Goal: Task Accomplishment & Management: Complete application form

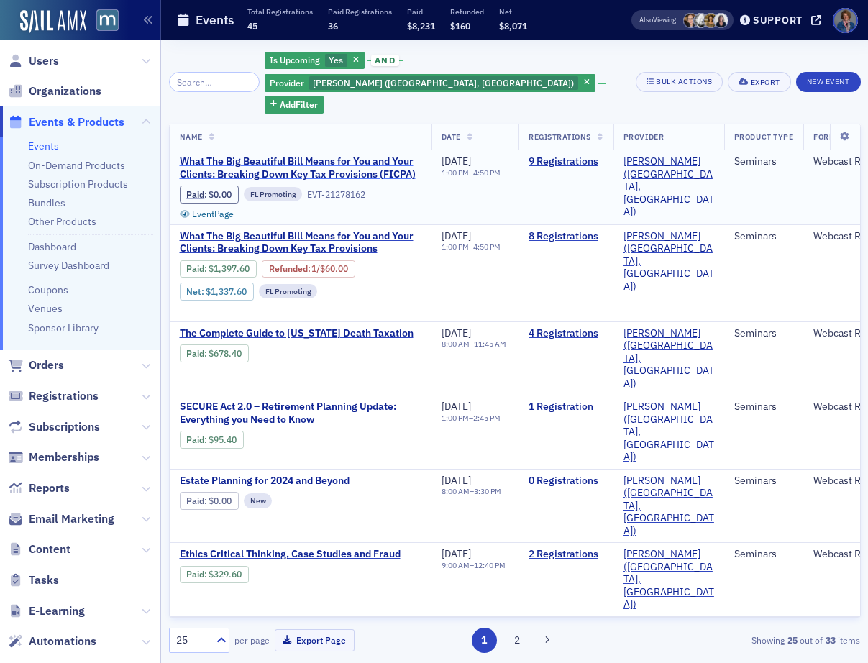
click at [367, 155] on span "What The Big Beautiful Bill Means for You and Your Clients: Breaking Down Key T…" at bounding box center [301, 167] width 242 height 25
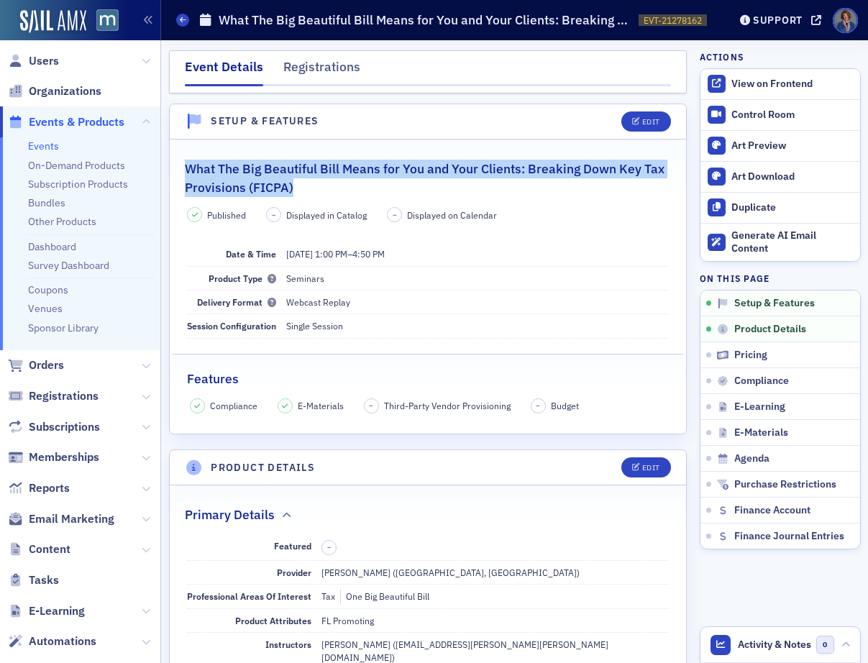
drag, startPoint x: 186, startPoint y: 170, endPoint x: 346, endPoint y: 187, distance: 160.4
click at [346, 187] on h2 "What The Big Beautiful Bill Means for You and Your Clients: Breaking Down Key T…" at bounding box center [428, 179] width 487 height 38
copy h2 "What The Big Beautiful Bill Means for You and Your Clients: Breaking Down Key T…"
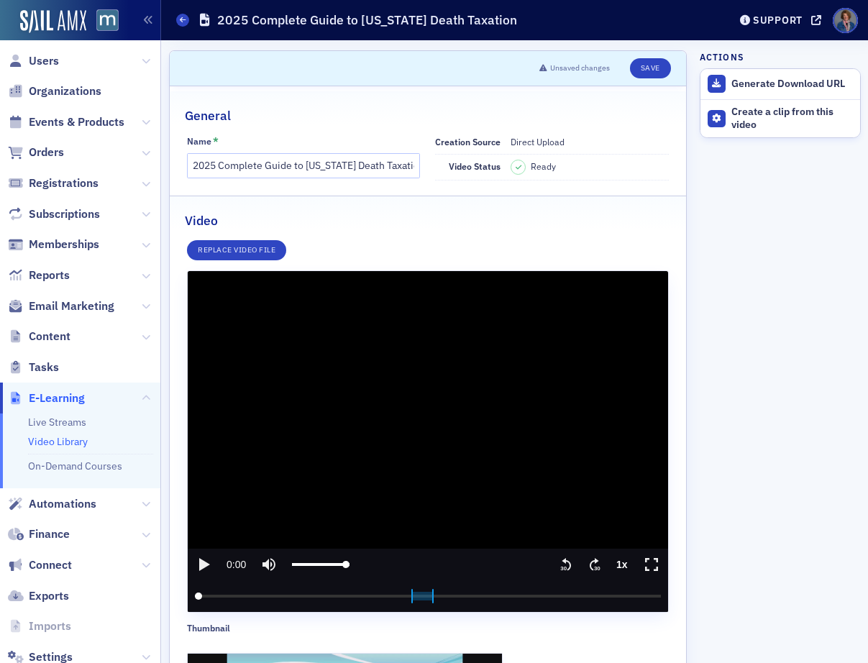
scroll to position [330, 0]
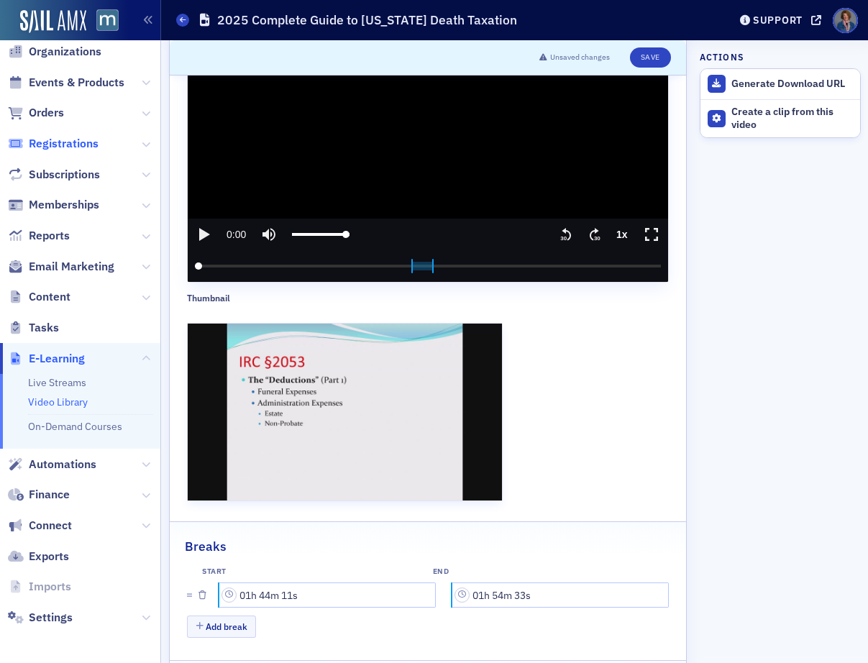
click at [60, 148] on span "Registrations" at bounding box center [64, 144] width 70 height 16
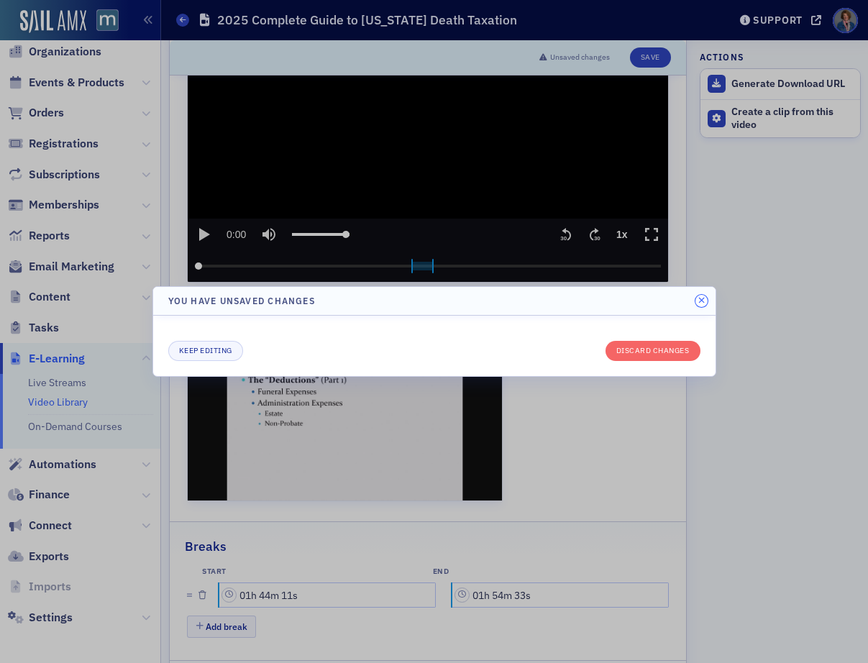
click at [699, 302] on icon "button" at bounding box center [701, 300] width 6 height 9
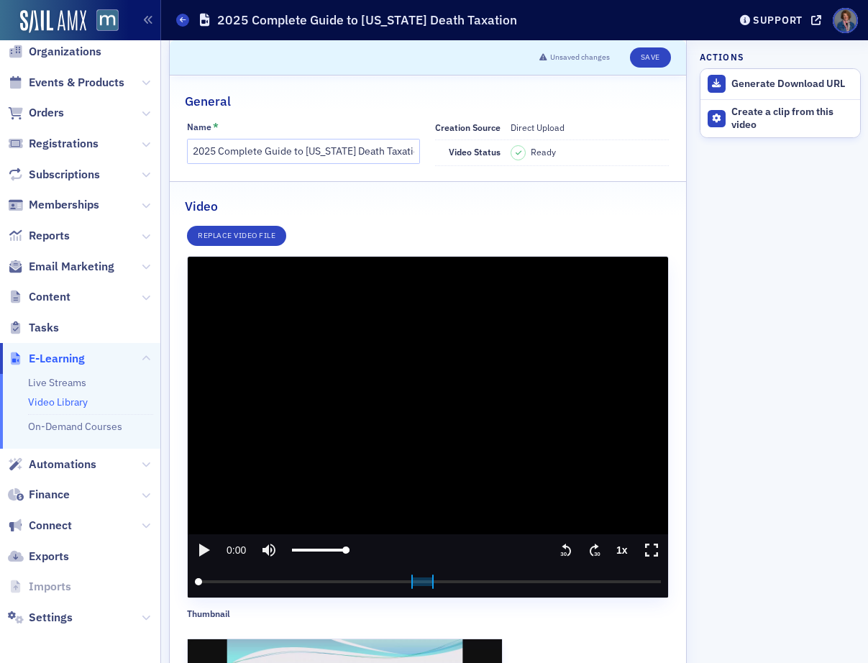
scroll to position [0, 0]
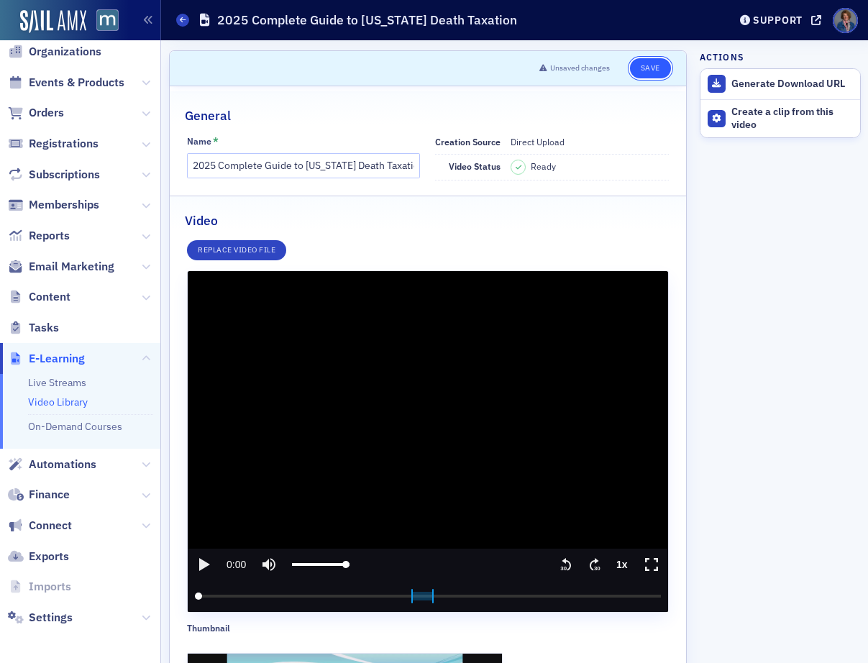
click at [635, 68] on button "Save" at bounding box center [650, 68] width 41 height 20
click at [55, 144] on span "Registrations" at bounding box center [64, 144] width 70 height 16
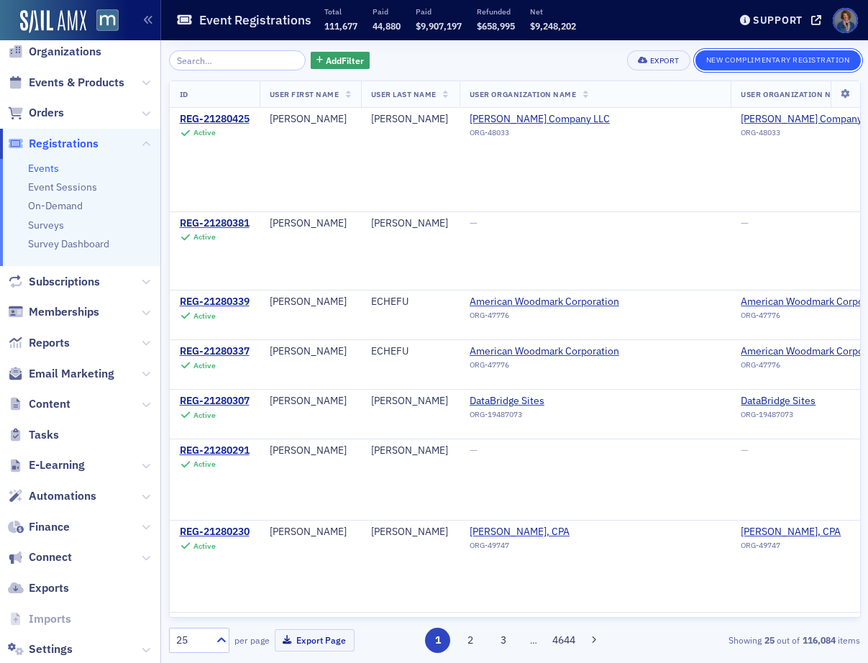
click at [786, 60] on button "New Complimentary Registration" at bounding box center [777, 60] width 165 height 20
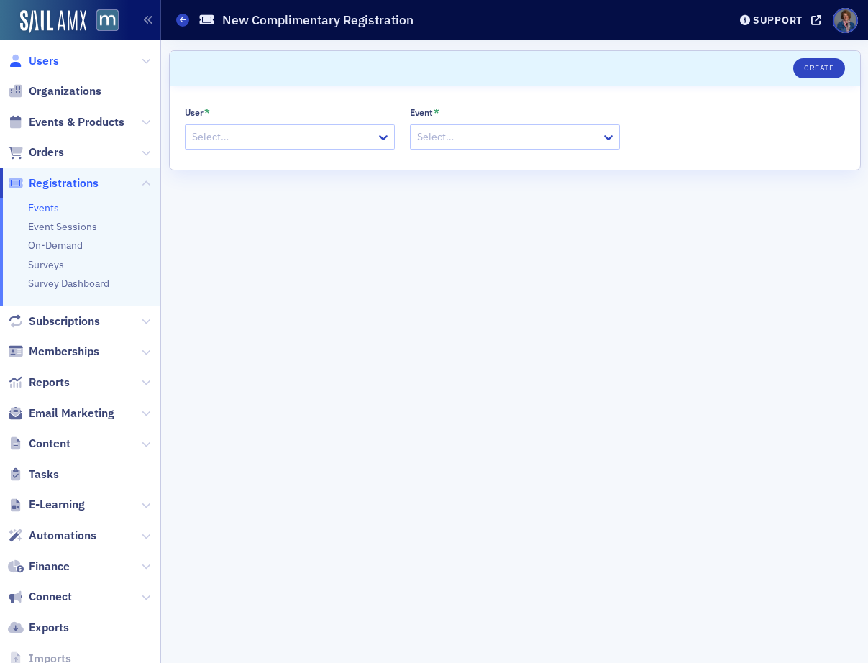
click at [37, 66] on span "Users" at bounding box center [44, 61] width 30 height 16
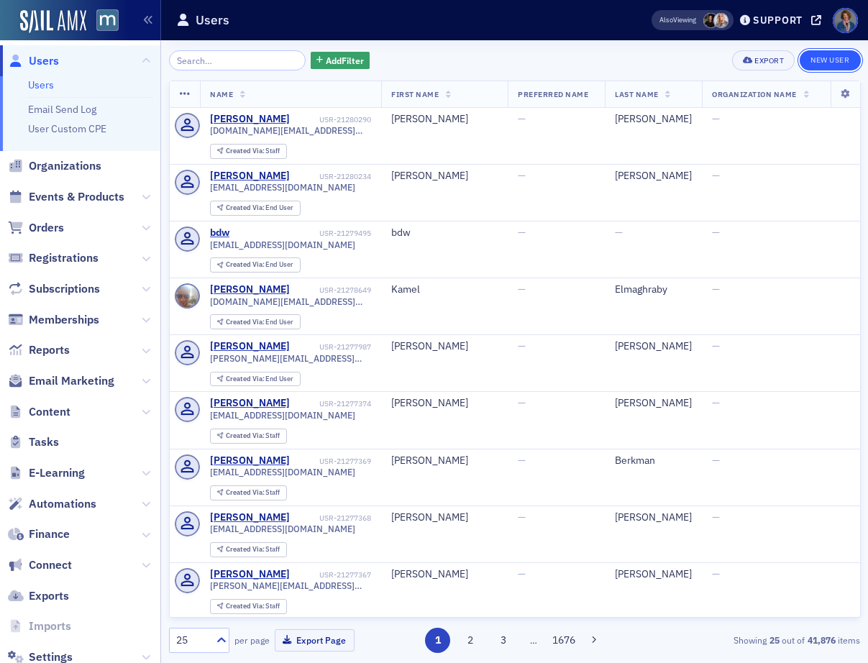
click at [836, 63] on link "New User" at bounding box center [829, 60] width 60 height 20
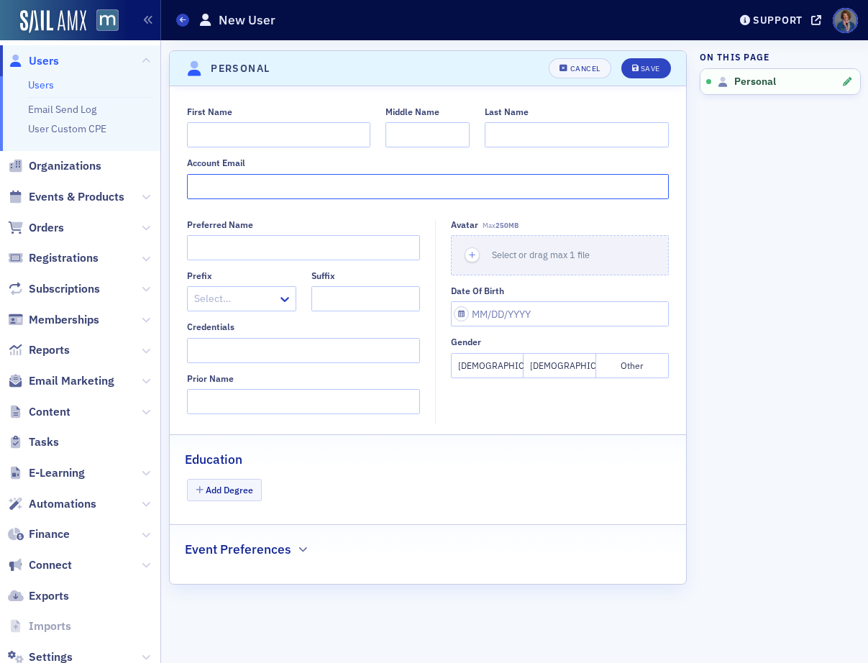
click at [234, 182] on input "Account Email" at bounding box center [428, 186] width 482 height 25
paste input "heatherbell.cpa@gmail.com"
type input "heatherbell.cpa@gmail.com"
click at [273, 141] on input "First Name" at bounding box center [278, 134] width 183 height 25
type input "Heather"
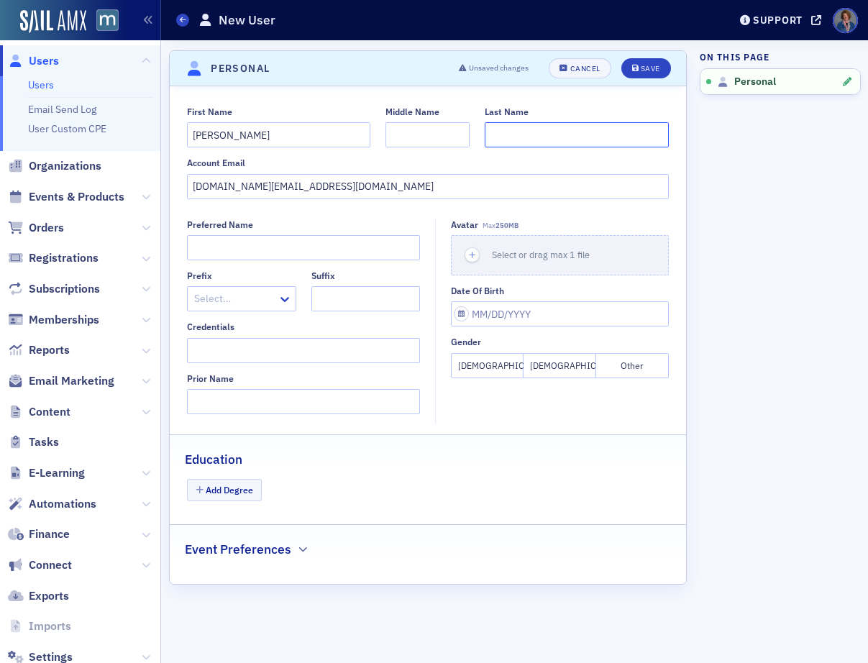
click at [539, 132] on input "Last Name" at bounding box center [576, 134] width 183 height 25
paste input "Guadagnol"
type input "Guadagnoli"
click at [646, 69] on div "Save" at bounding box center [650, 69] width 19 height 8
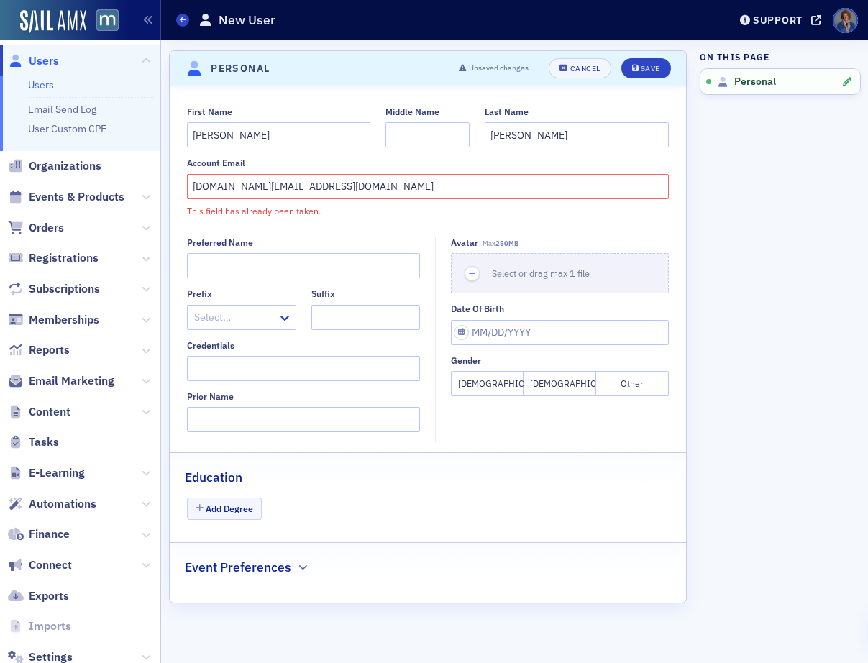
click at [333, 213] on div "This field has already been taken." at bounding box center [428, 210] width 482 height 13
click at [38, 88] on link "Users" at bounding box center [41, 84] width 26 height 13
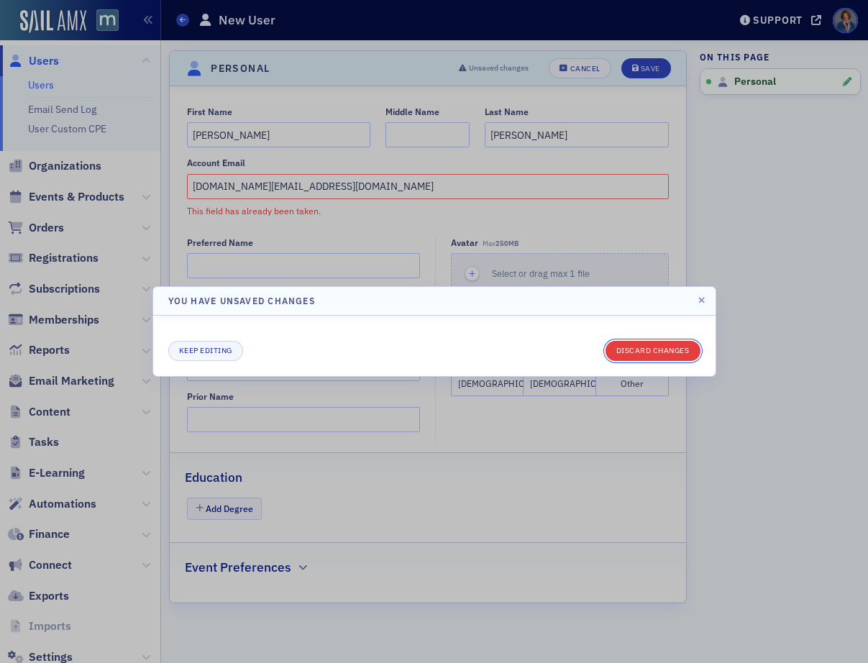
click at [649, 356] on button "Discard changes" at bounding box center [652, 351] width 95 height 20
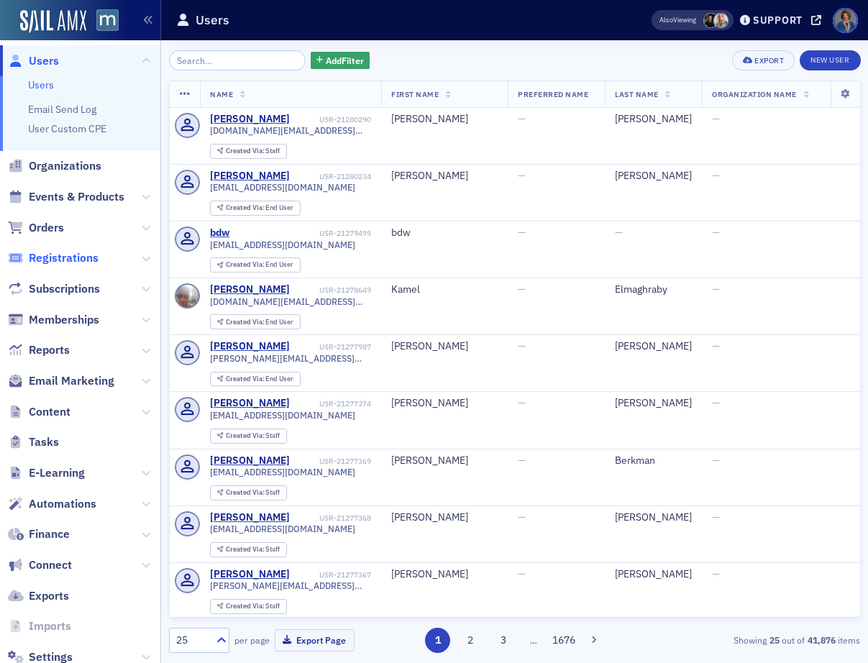
click at [75, 260] on span "Registrations" at bounding box center [64, 258] width 70 height 16
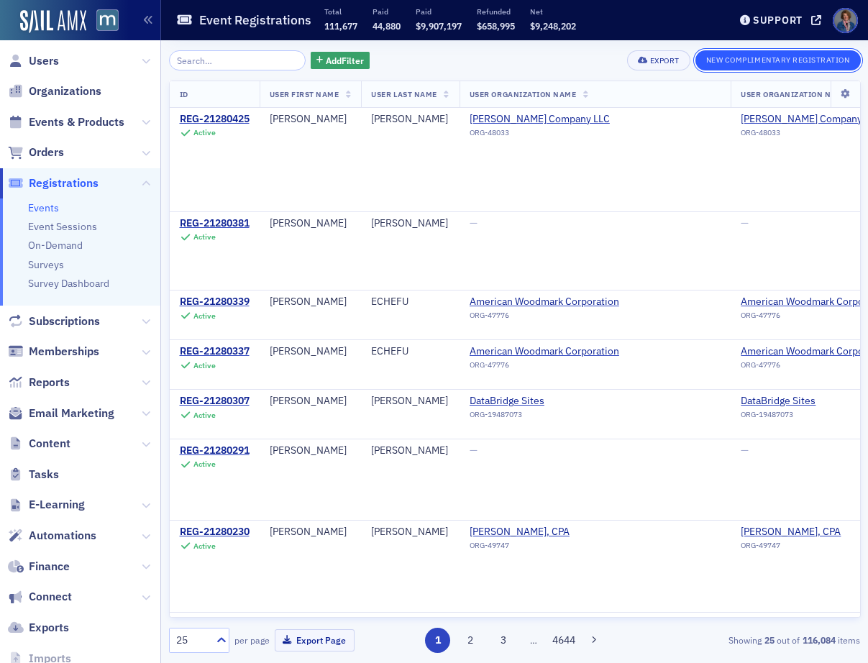
click at [745, 63] on button "New Complimentary Registration" at bounding box center [777, 60] width 165 height 20
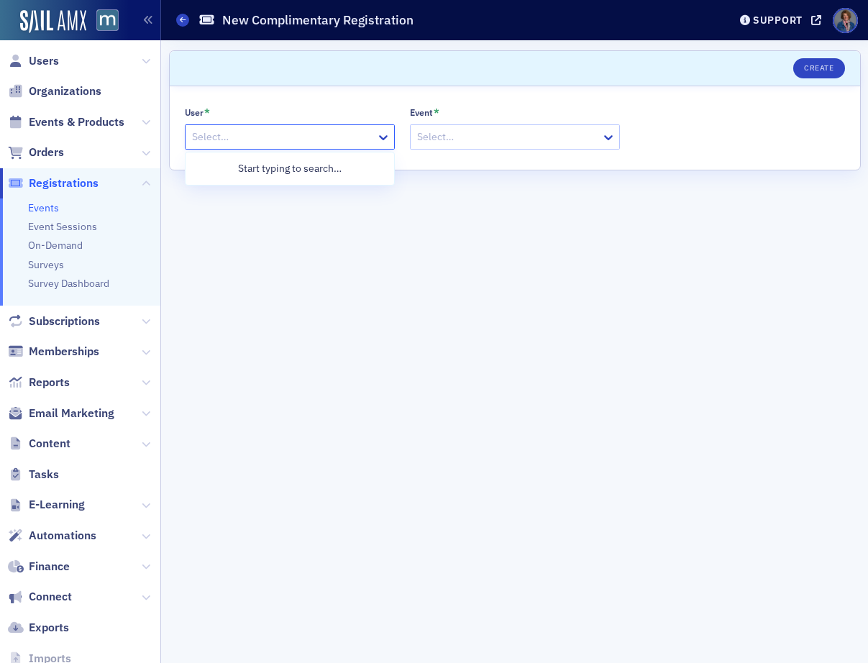
click at [251, 135] on div at bounding box center [283, 137] width 184 height 18
paste input "Guadagnol"
type input "Guadagnol"
click at [277, 203] on div "Heather Guadagnoli (heatherbell.cpa@gmail.com)" at bounding box center [336, 203] width 285 height 30
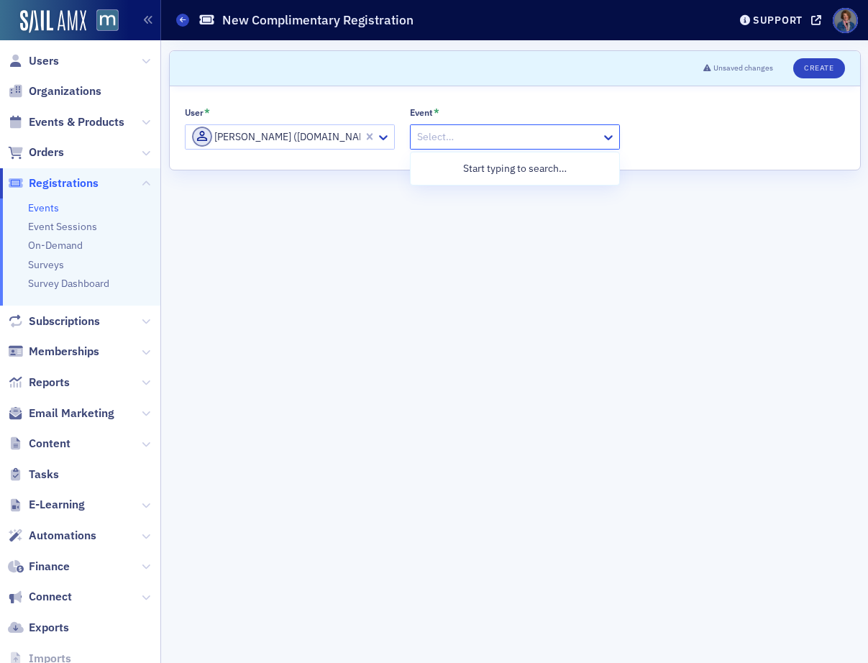
click at [446, 132] on div at bounding box center [508, 137] width 184 height 18
paste input "What The Big Beautiful Bill Means for You and Your Clients: Breaking Down Key T…"
type input "What The Big Beautiful Bill Means for You and Your Clients: Breaking Down Key T…"
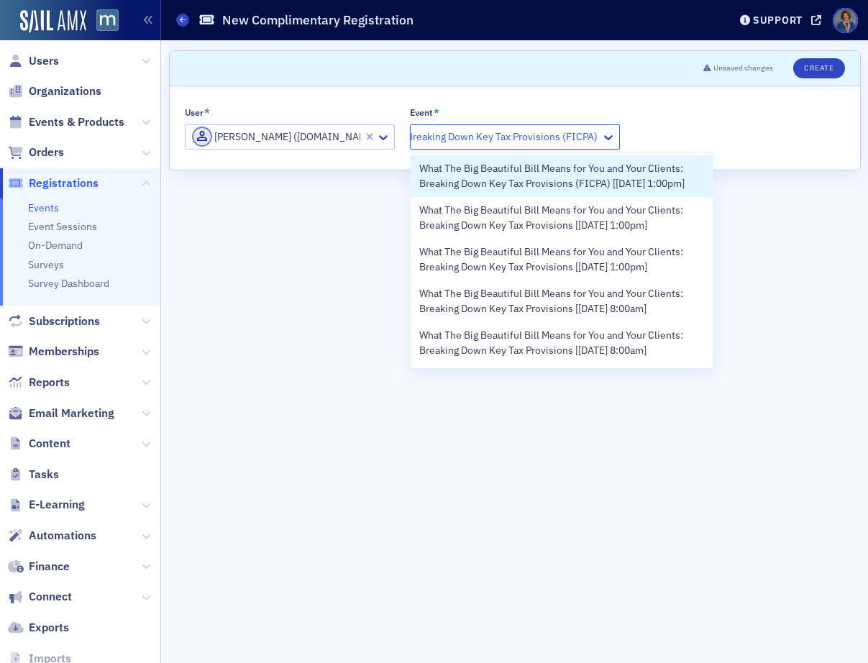
scroll to position [0, 276]
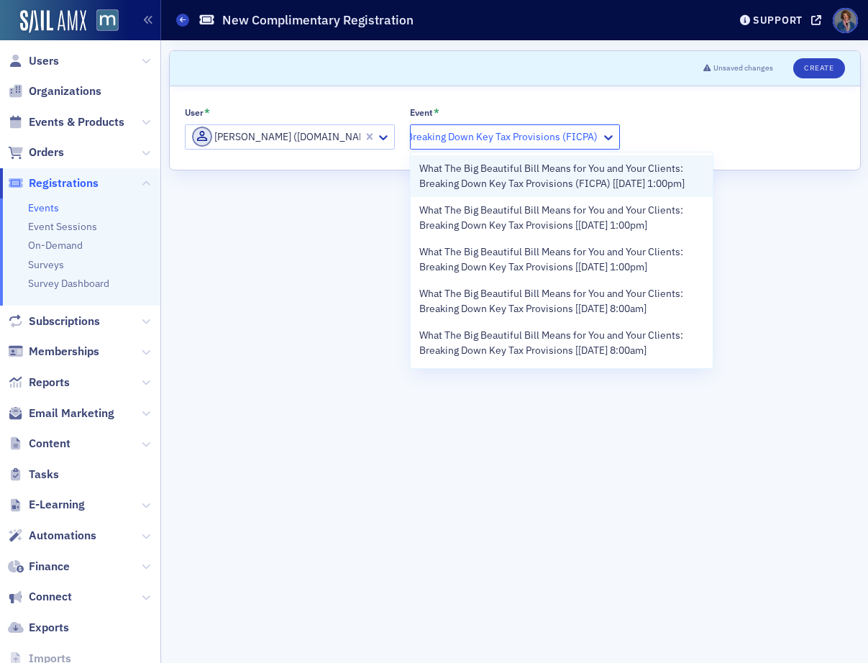
click at [563, 188] on span "What The Big Beautiful Bill Means for You and Your Clients: Breaking Down Key T…" at bounding box center [561, 176] width 285 height 30
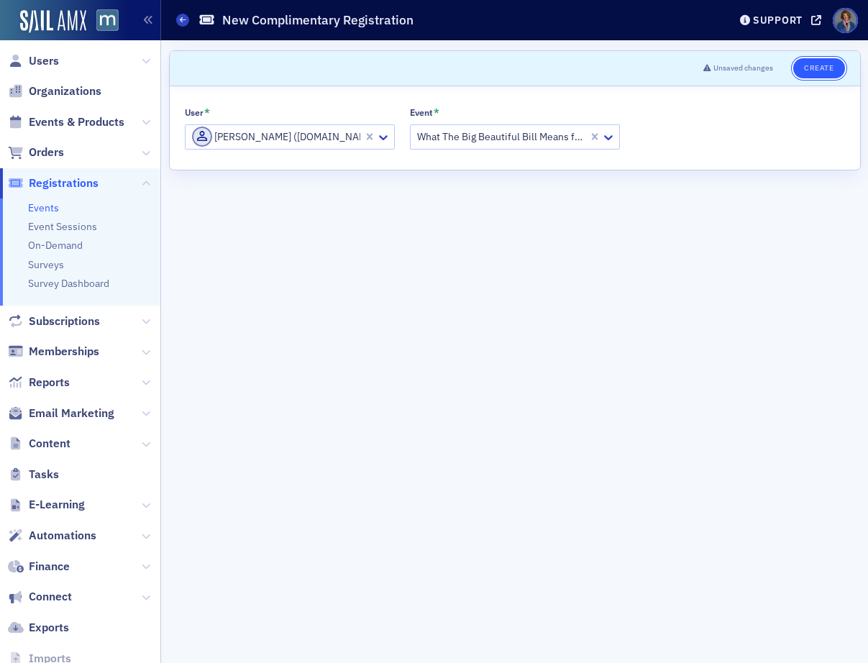
click at [822, 70] on button "Create" at bounding box center [818, 68] width 51 height 20
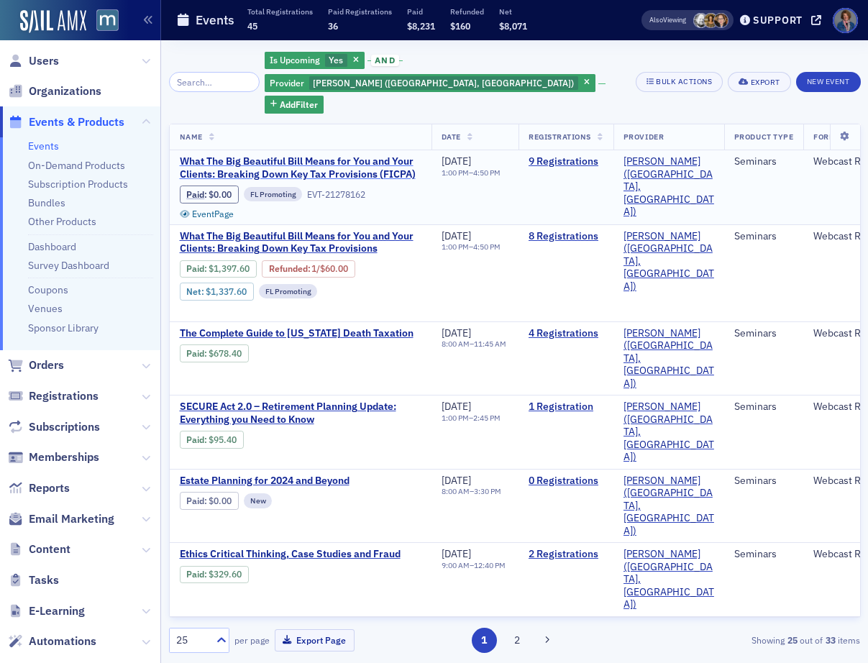
click at [362, 155] on span "What The Big Beautiful Bill Means for You and Your Clients: Breaking Down Key T…" at bounding box center [301, 167] width 242 height 25
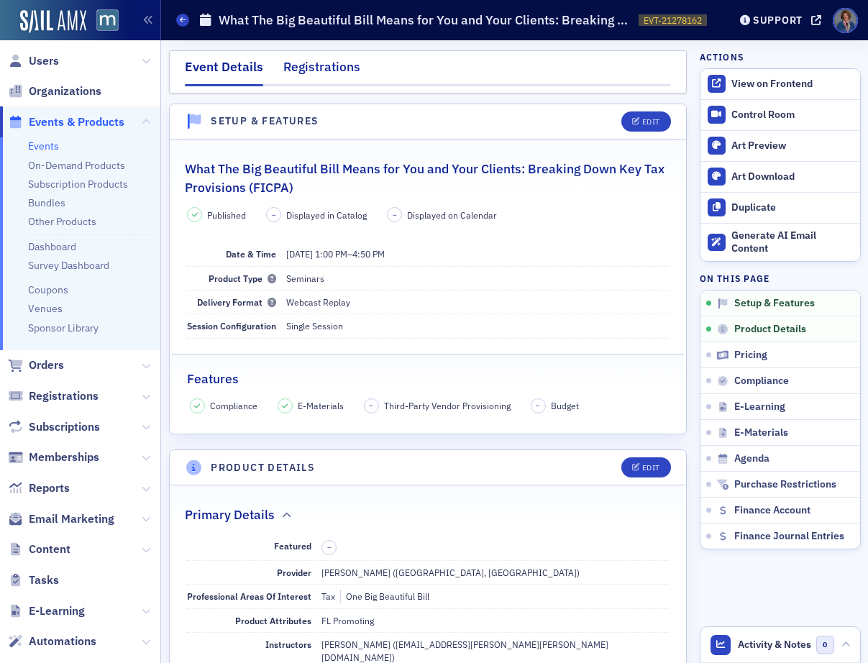
click at [308, 68] on div "Registrations" at bounding box center [321, 71] width 77 height 27
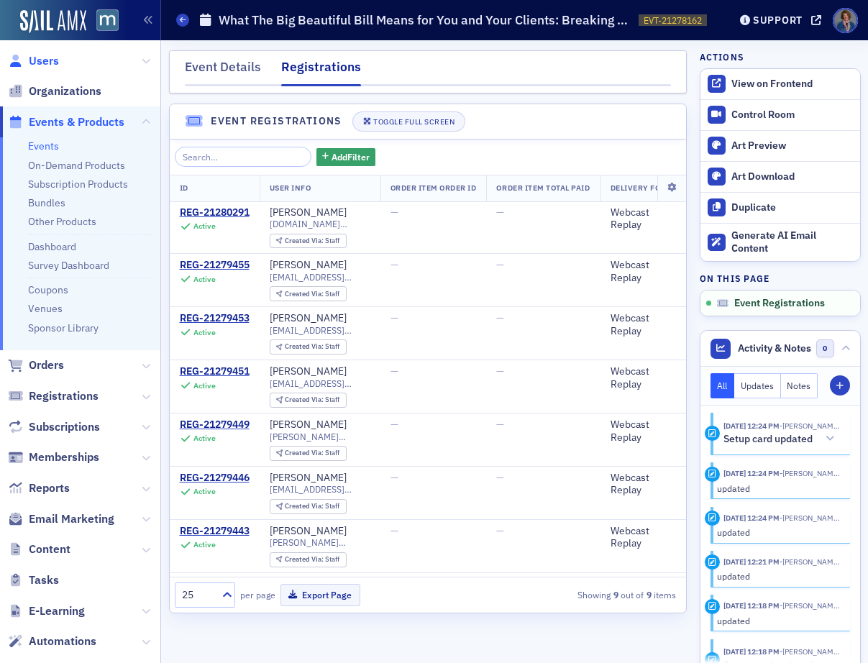
click at [39, 62] on span "Users" at bounding box center [44, 61] width 30 height 16
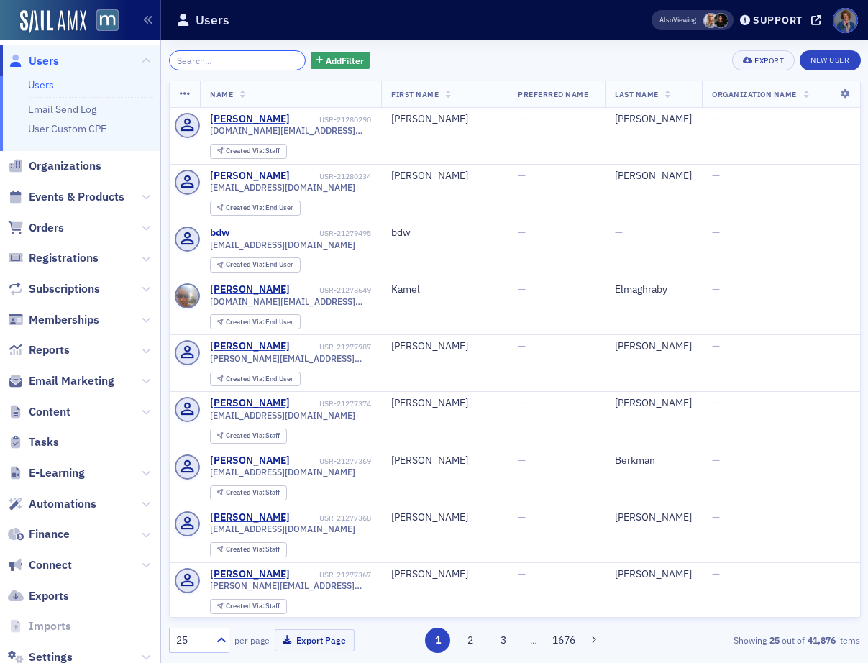
paste input "[EMAIL_ADDRESS][DOMAIN_NAME]"
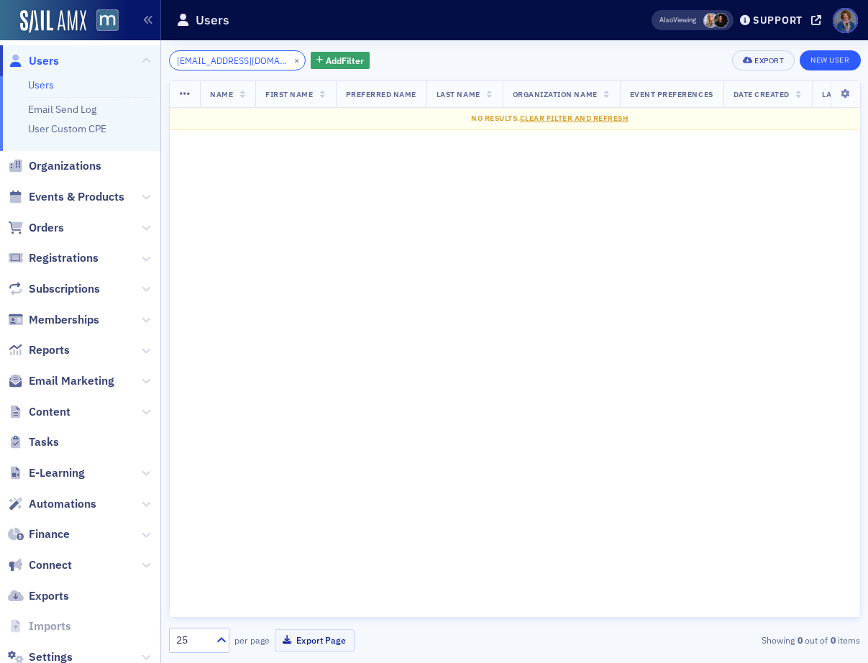
type input "[EMAIL_ADDRESS][DOMAIN_NAME]"
click at [832, 64] on link "New User" at bounding box center [829, 60] width 60 height 20
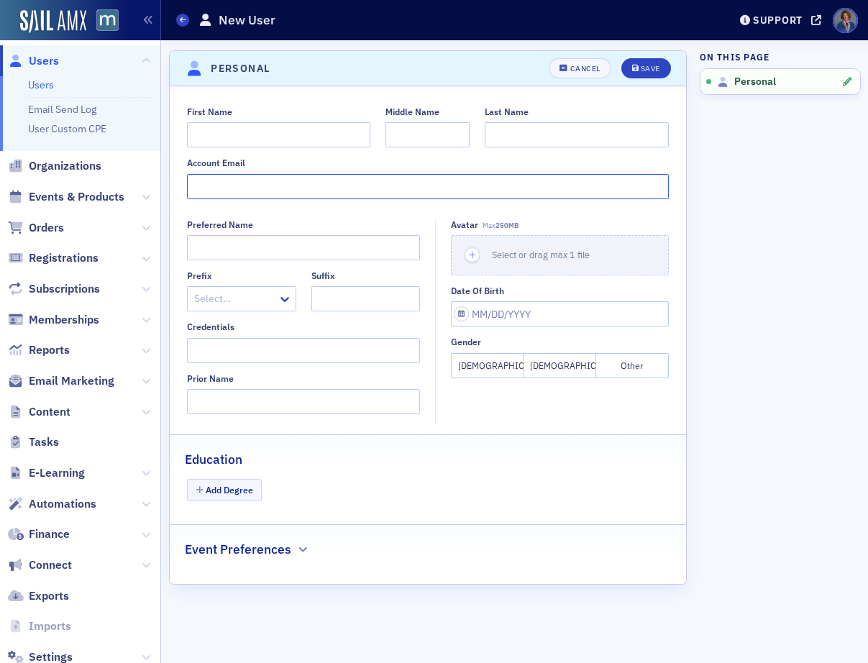
click at [318, 184] on input "Account Email" at bounding box center [428, 186] width 482 height 25
paste input "[EMAIL_ADDRESS][DOMAIN_NAME]"
type input "[EMAIL_ADDRESS][DOMAIN_NAME]"
click at [254, 131] on input "First Name" at bounding box center [278, 134] width 183 height 25
type input "Bethany"
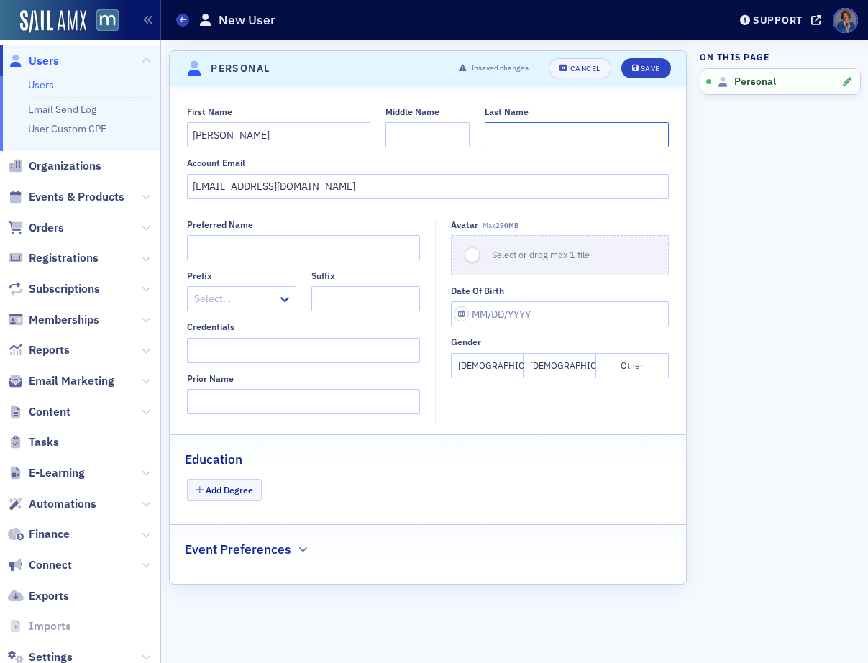
click at [492, 133] on input "Last Name" at bounding box center [576, 134] width 183 height 25
type input "Lusby"
click at [370, 215] on div "First Name Bethany Middle Name Last Name Lusby Account Email blusby@glccpa.com …" at bounding box center [428, 334] width 517 height 497
click at [645, 68] on div "Save" at bounding box center [650, 69] width 19 height 8
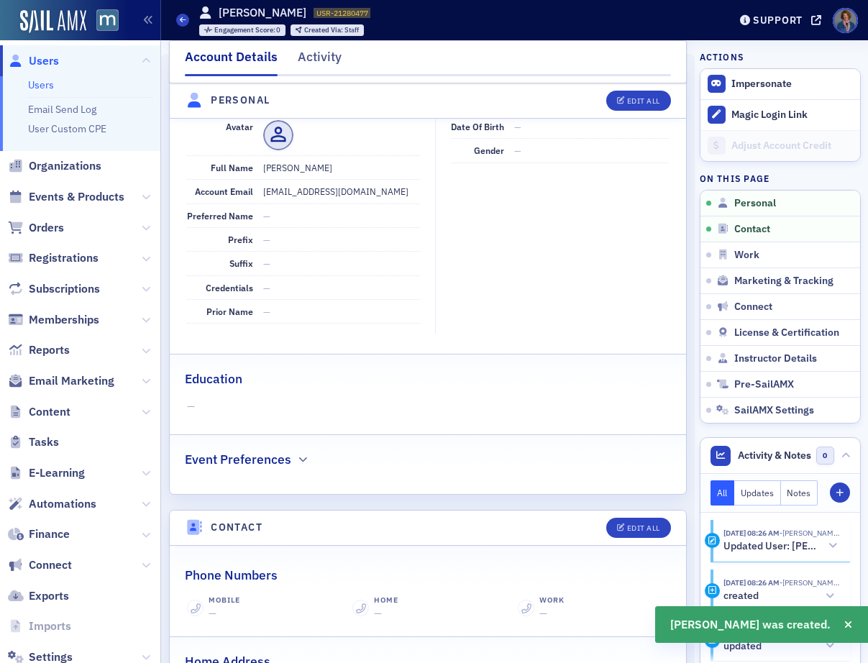
scroll to position [173, 0]
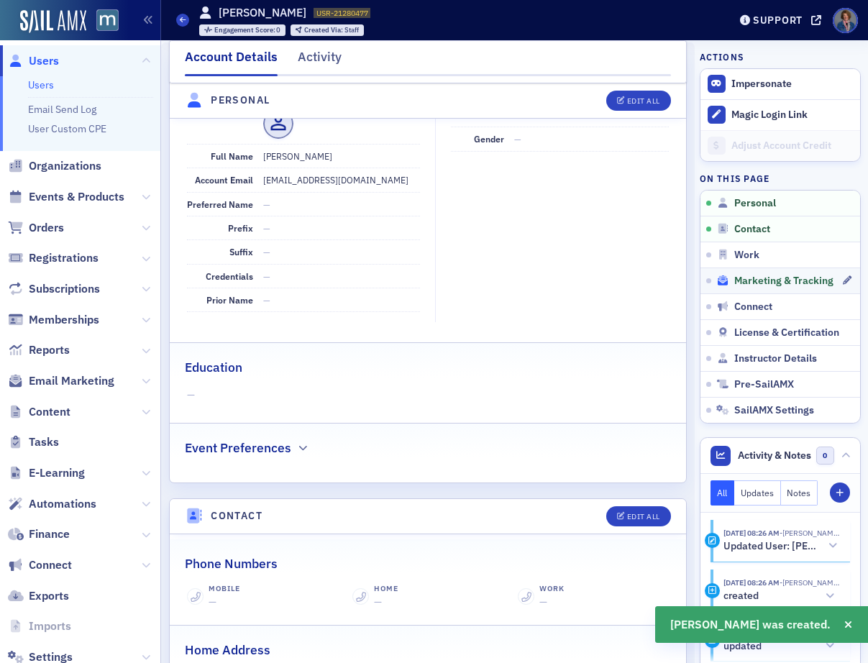
click at [737, 277] on span "Marketing & Tracking" at bounding box center [783, 281] width 99 height 13
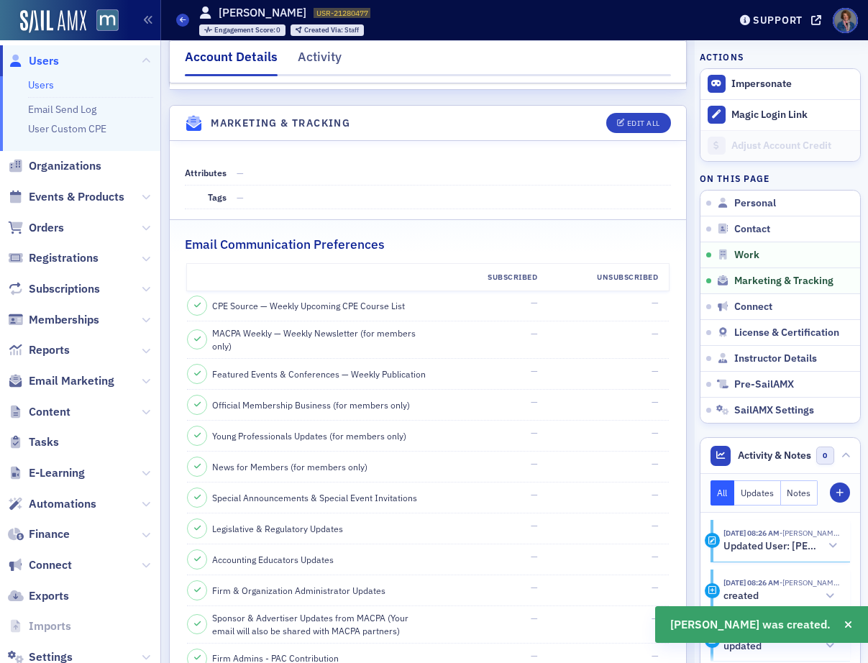
scroll to position [1385, 0]
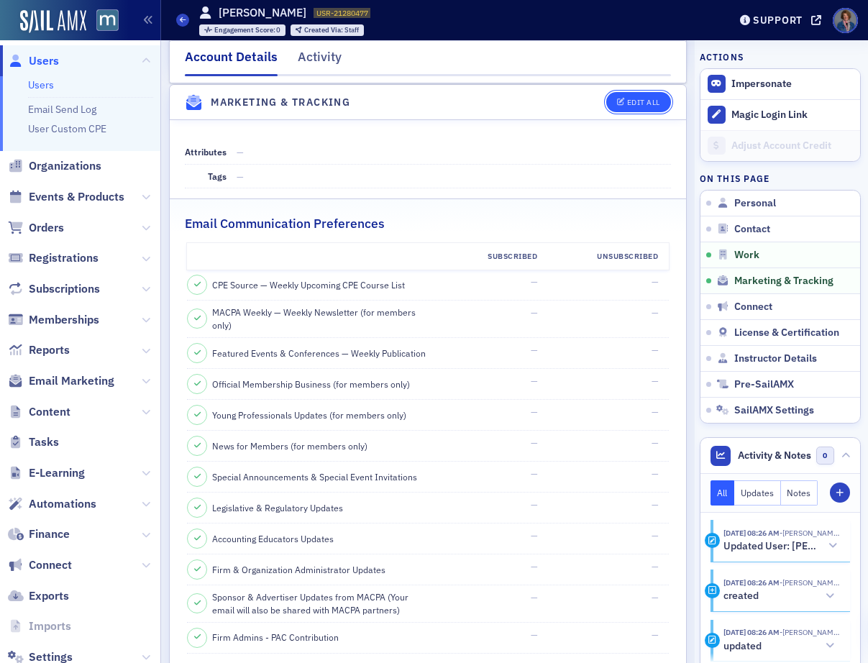
click at [628, 93] on button "Edit All" at bounding box center [638, 102] width 65 height 20
select select "US"
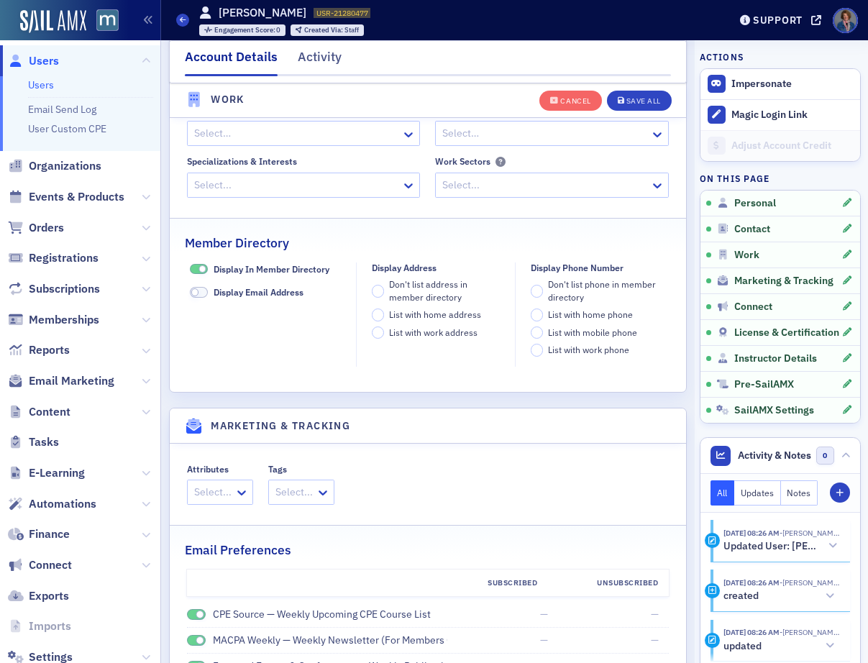
scroll to position [1710, 0]
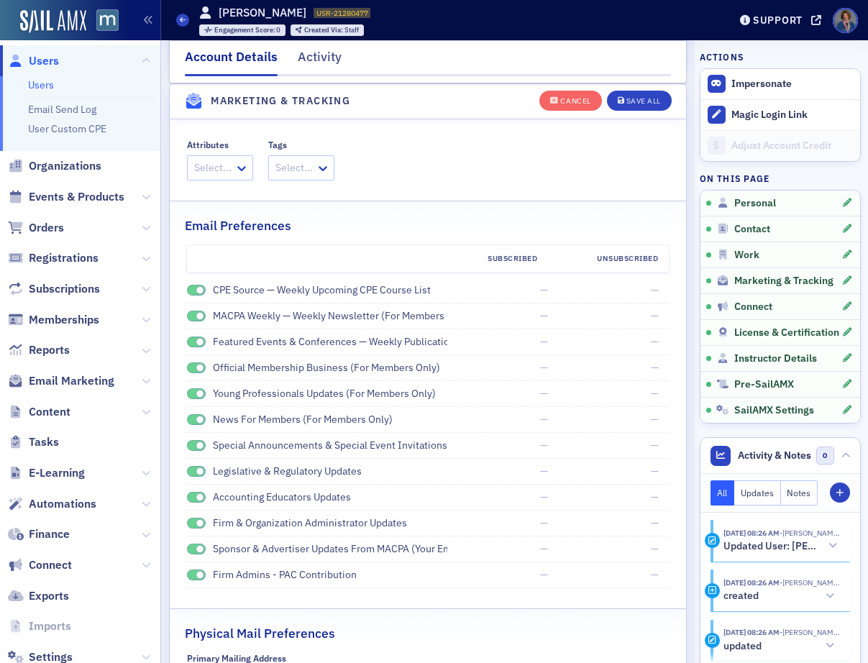
drag, startPoint x: 192, startPoint y: 287, endPoint x: 190, endPoint y: 302, distance: 15.2
click at [192, 288] on span at bounding box center [196, 290] width 19 height 11
click at [188, 315] on span at bounding box center [196, 316] width 19 height 11
click at [191, 339] on span at bounding box center [196, 341] width 19 height 11
click at [191, 365] on span at bounding box center [196, 367] width 19 height 11
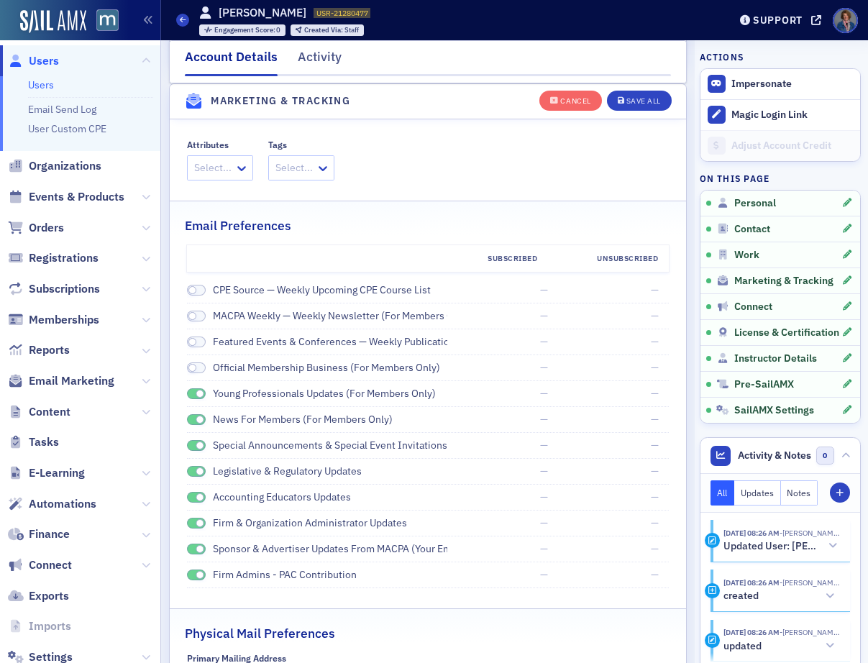
drag, startPoint x: 193, startPoint y: 393, endPoint x: 193, endPoint y: 412, distance: 18.7
click at [193, 393] on span at bounding box center [196, 393] width 19 height 11
drag, startPoint x: 193, startPoint y: 413, endPoint x: 193, endPoint y: 428, distance: 15.1
click at [193, 413] on div "News for Members (for members only)" at bounding box center [317, 419] width 260 height 15
drag, startPoint x: 193, startPoint y: 418, endPoint x: 191, endPoint y: 449, distance: 30.9
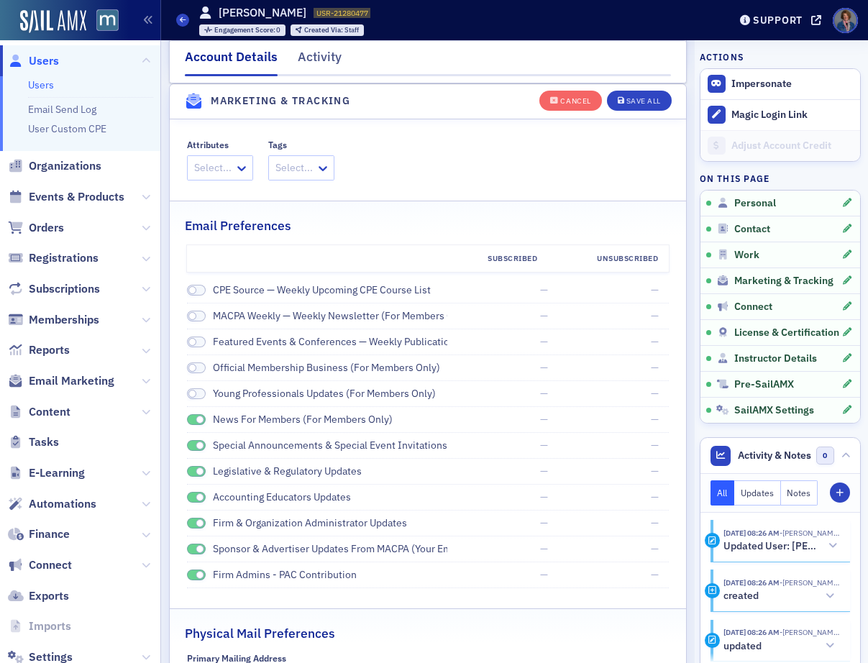
click at [193, 419] on span at bounding box center [196, 419] width 19 height 11
click at [190, 444] on span at bounding box center [196, 445] width 19 height 11
click at [191, 468] on span at bounding box center [196, 471] width 19 height 11
drag, startPoint x: 191, startPoint y: 496, endPoint x: 191, endPoint y: 524, distance: 28.0
click at [191, 497] on span at bounding box center [196, 497] width 19 height 11
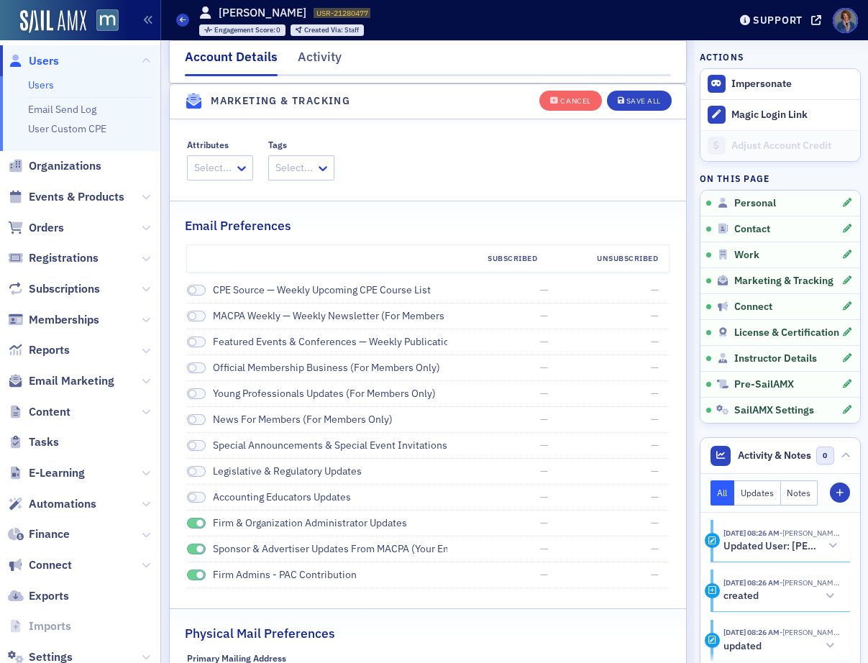
drag, startPoint x: 191, startPoint y: 524, endPoint x: 188, endPoint y: 559, distance: 35.3
click at [191, 524] on span at bounding box center [196, 523] width 19 height 11
drag, startPoint x: 188, startPoint y: 551, endPoint x: 188, endPoint y: 579, distance: 28.0
click at [188, 554] on div "Sponsor & Advertiser Updates from MACPA (Your email will also be shared with MA…" at bounding box center [317, 548] width 260 height 15
click at [193, 549] on span at bounding box center [196, 548] width 19 height 11
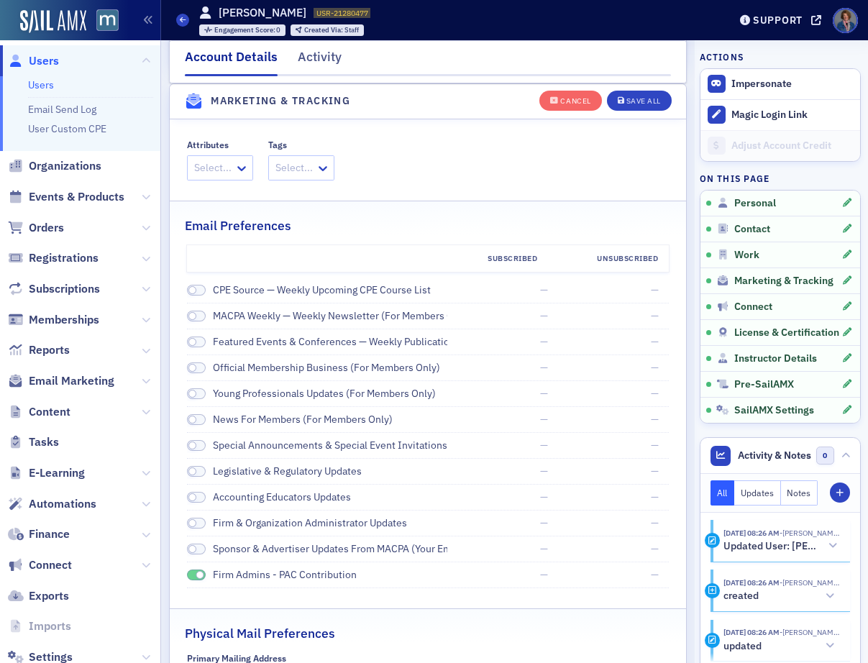
drag, startPoint x: 188, startPoint y: 572, endPoint x: 289, endPoint y: 549, distance: 103.2
click at [189, 572] on span at bounding box center [196, 574] width 19 height 11
click at [642, 98] on div "Save All" at bounding box center [643, 101] width 35 height 8
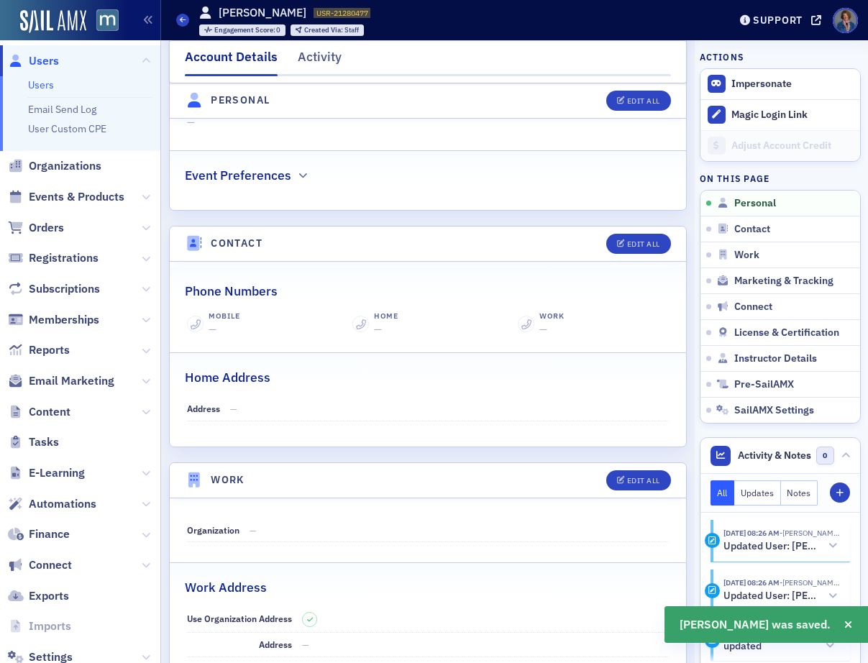
scroll to position [0, 0]
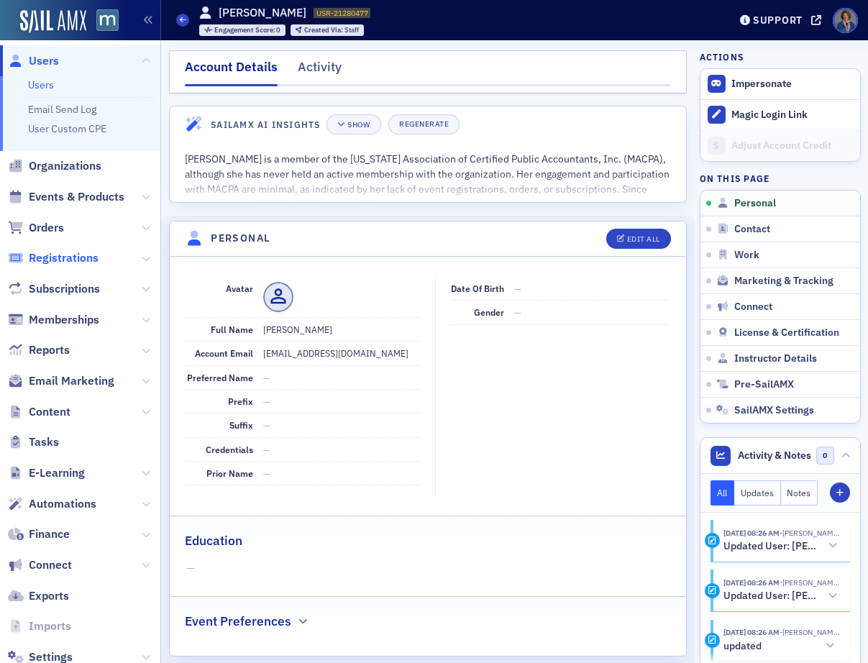
click at [65, 260] on span "Registrations" at bounding box center [64, 258] width 70 height 16
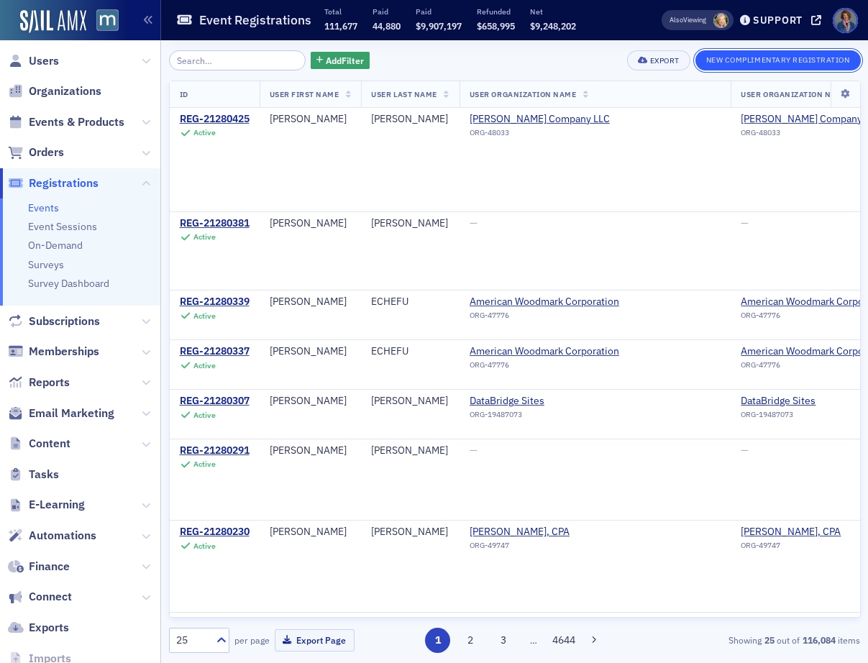
click at [777, 65] on button "New Complimentary Registration" at bounding box center [777, 60] width 165 height 20
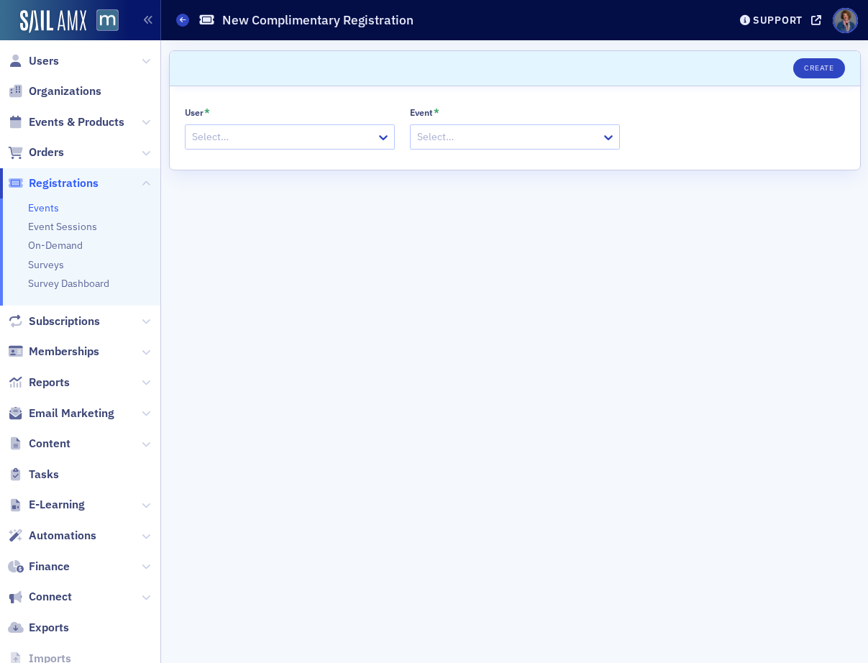
click at [225, 126] on div "Select…" at bounding box center [290, 136] width 210 height 25
paste input "blusby@glccpa.com"
type input "blusby@glccpa.com"
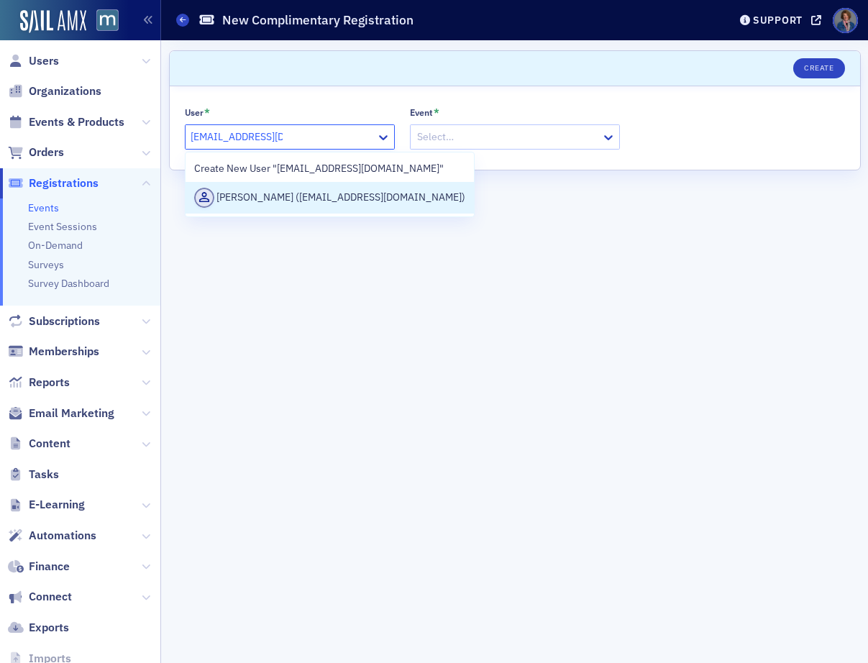
drag, startPoint x: 262, startPoint y: 197, endPoint x: 321, endPoint y: 180, distance: 61.2
click at [262, 197] on div "Bethany Lusby (blusby@glccpa.com)" at bounding box center [330, 198] width 272 height 20
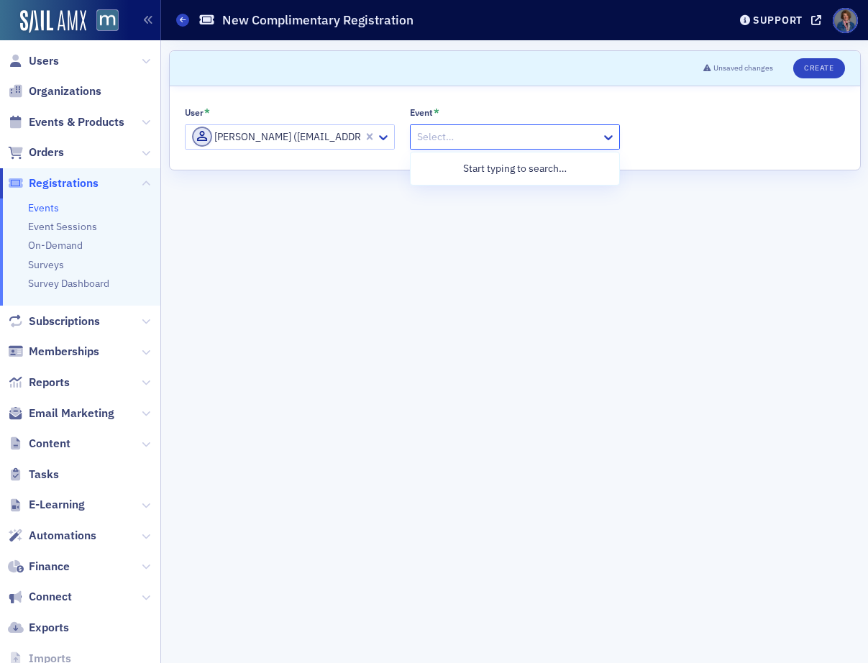
click at [469, 136] on div at bounding box center [508, 137] width 184 height 18
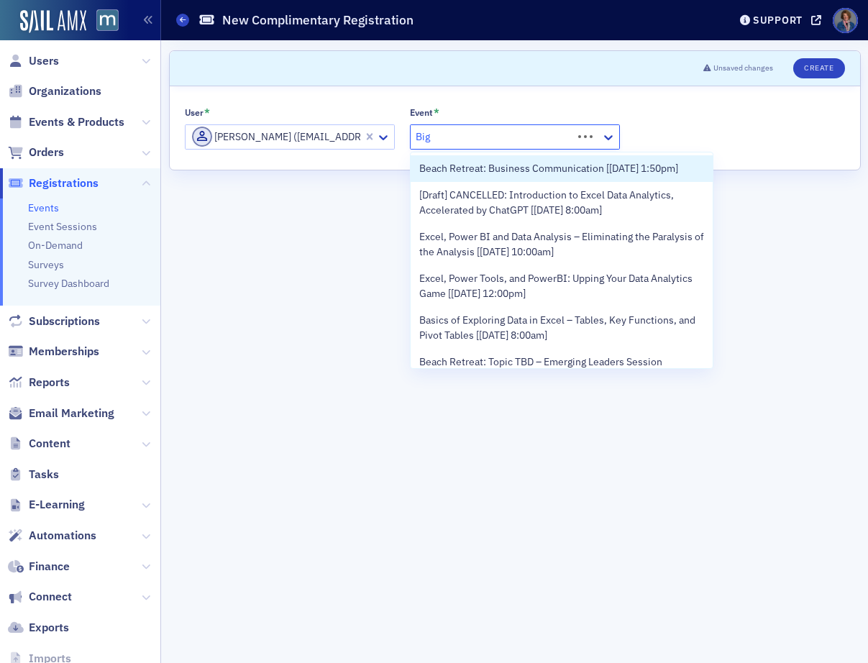
type input "Big"
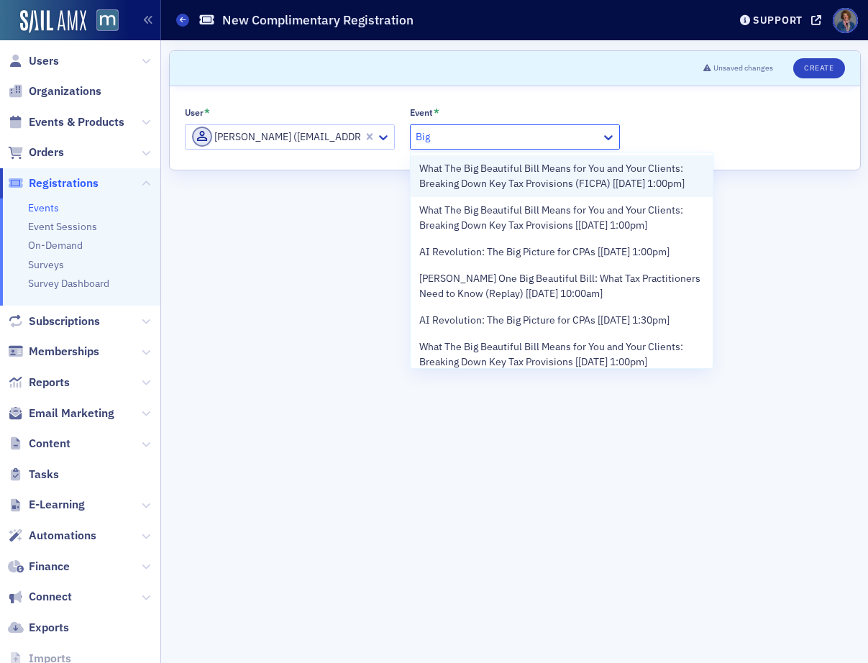
click at [530, 183] on span "What The Big Beautiful Bill Means for You and Your Clients: Breaking Down Key T…" at bounding box center [561, 176] width 285 height 30
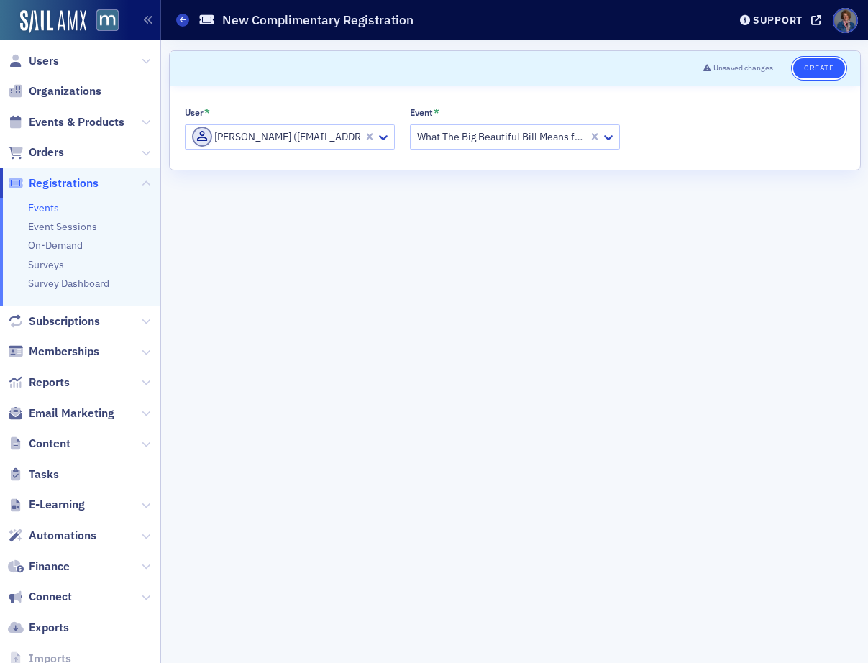
click at [822, 70] on button "Create" at bounding box center [818, 68] width 51 height 20
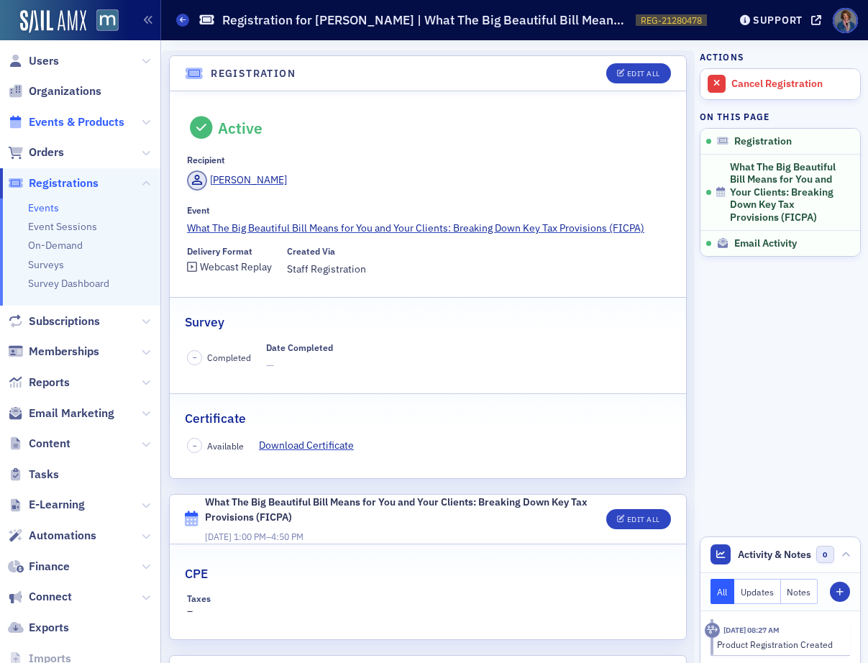
click at [52, 121] on span "Events & Products" at bounding box center [77, 122] width 96 height 16
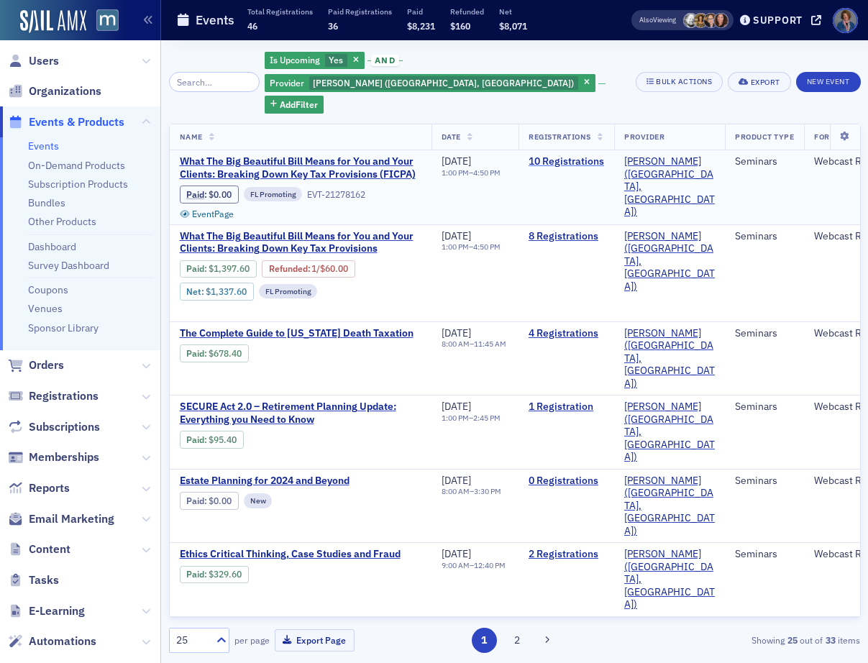
click at [604, 155] on link "10 Registrations" at bounding box center [565, 161] width 75 height 13
